Goal: Check status

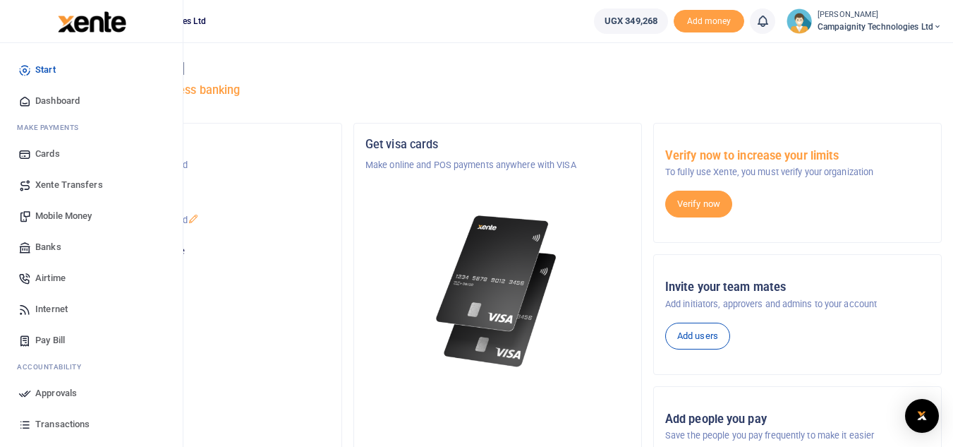
click at [68, 419] on span "Transactions" at bounding box center [62, 424] width 54 height 14
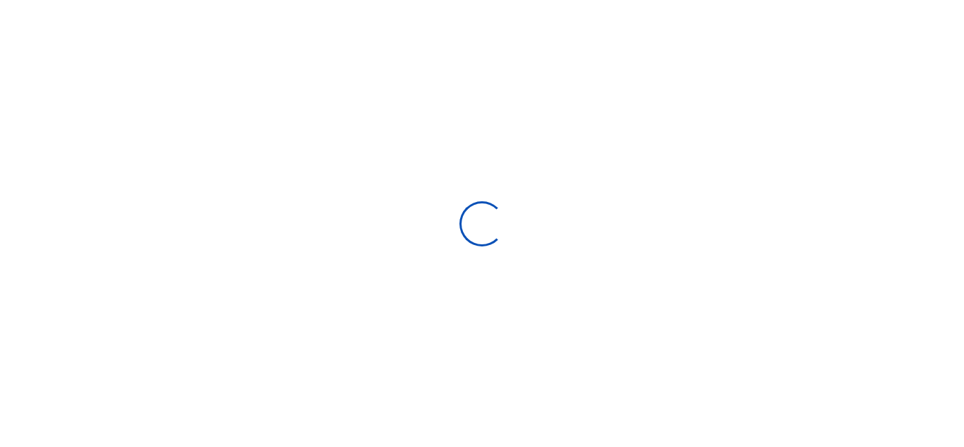
select select
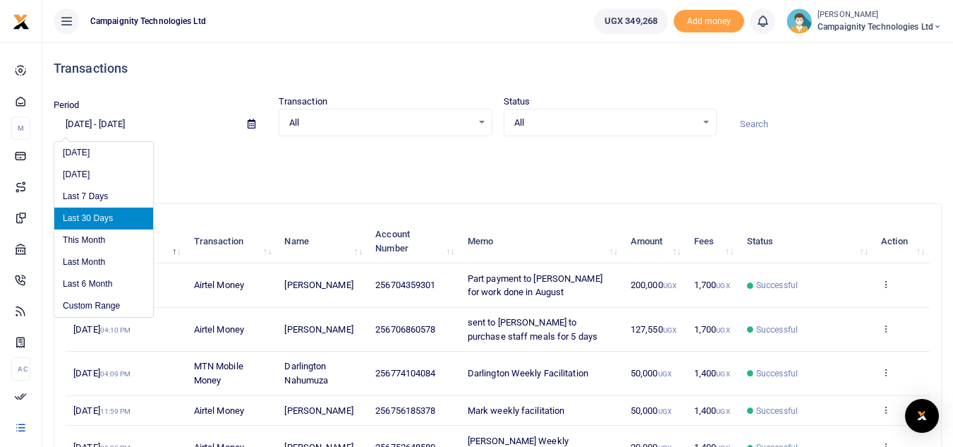
click at [140, 120] on input "[DATE] - [DATE]" at bounding box center [145, 124] width 183 height 24
click at [99, 236] on li "This Month" at bounding box center [103, 240] width 99 height 22
type input "[DATE] - [DATE]"
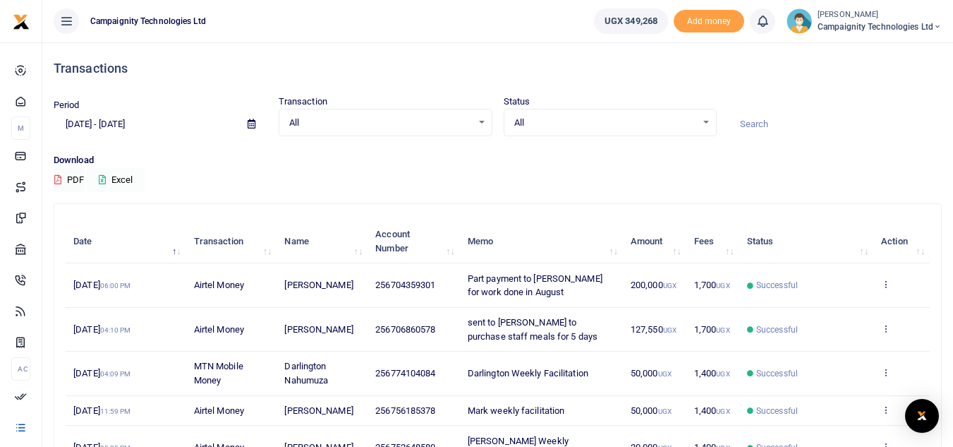
click at [134, 180] on button "Excel" at bounding box center [116, 180] width 58 height 24
